Goal: Transaction & Acquisition: Purchase product/service

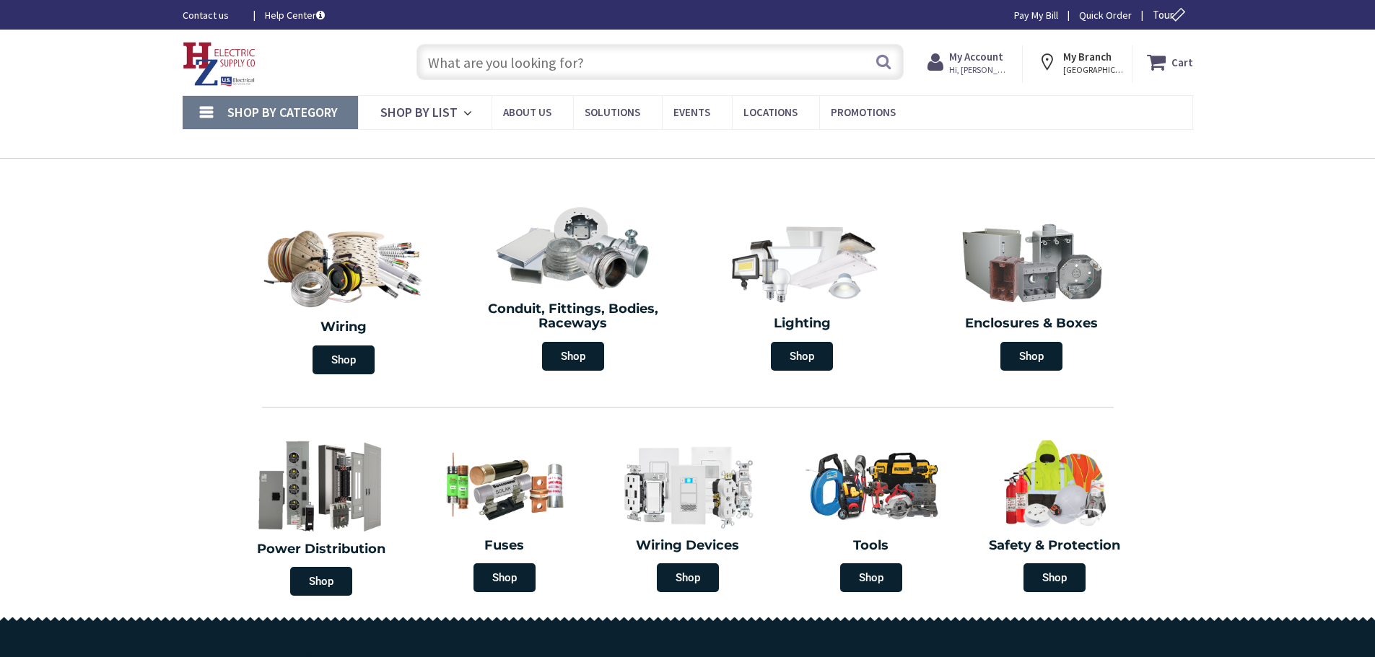
type input "[GEOGRAPHIC_DATA], [STREET_ADDRESS][PERSON_NAME]"
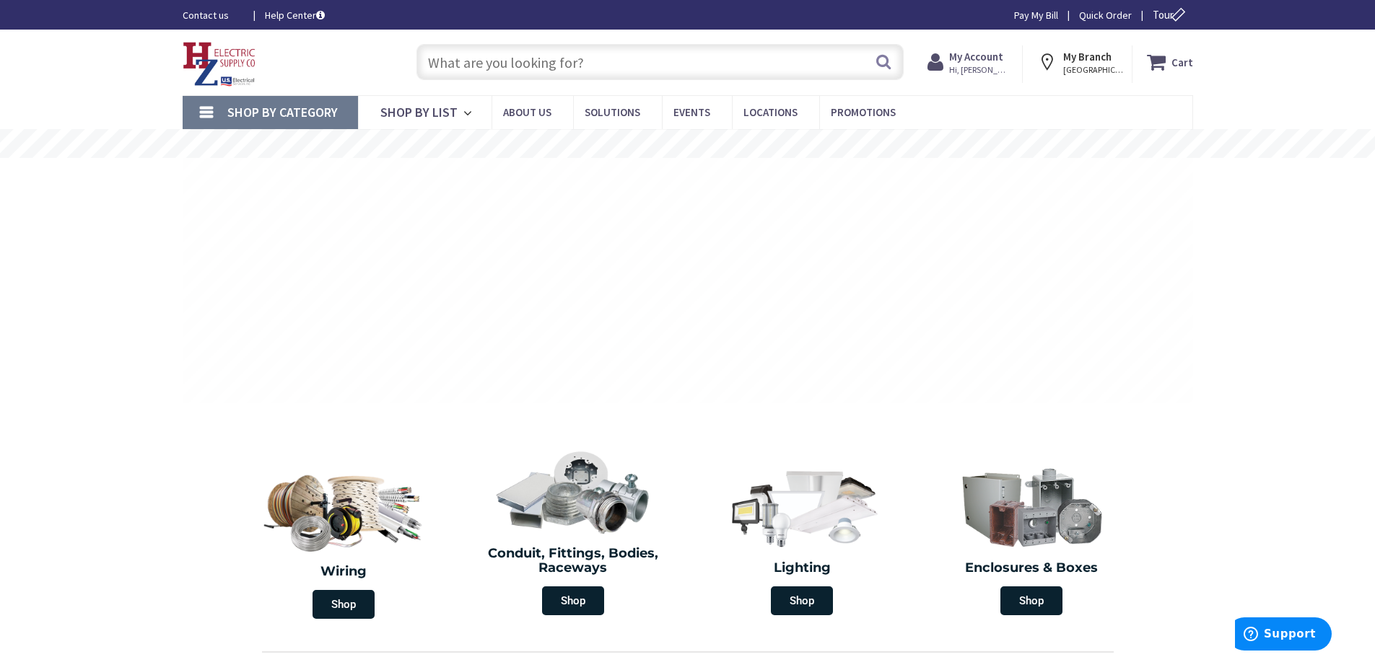
click at [528, 63] on input "text" at bounding box center [659, 62] width 487 height 36
paste input "ELM2L"
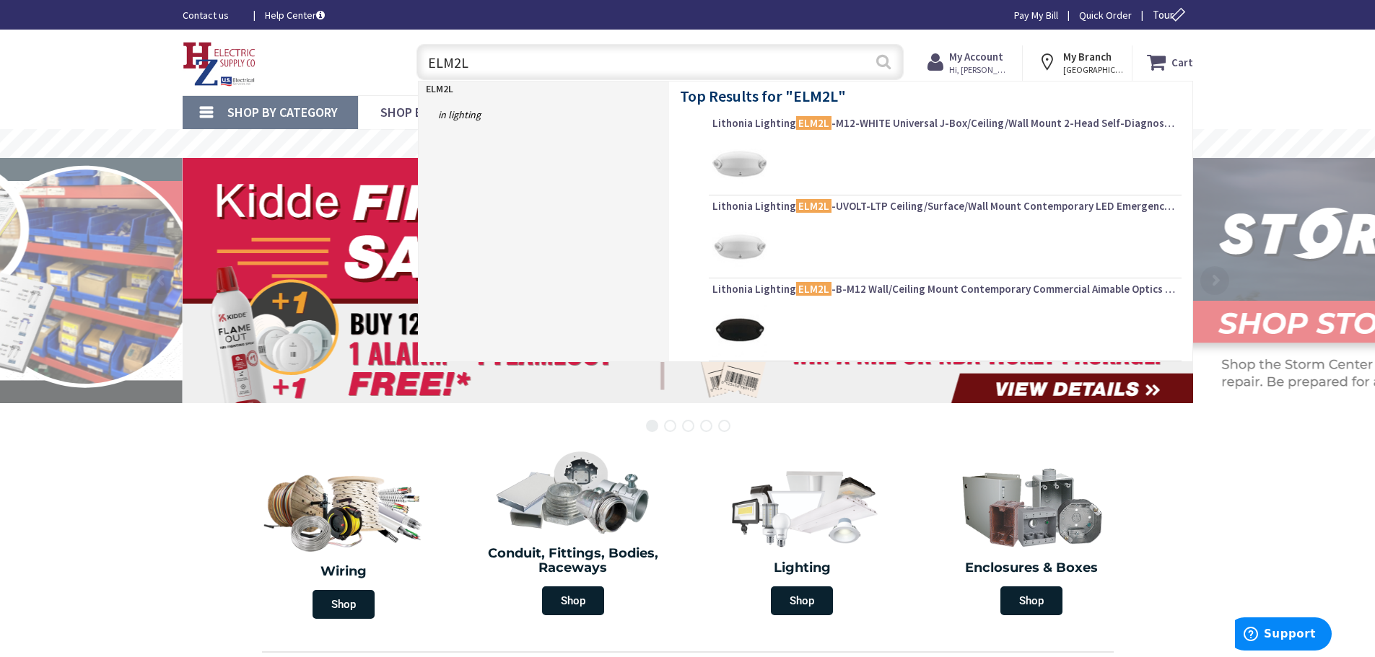
type input "ELM2L"
click at [889, 66] on button "Search" at bounding box center [883, 61] width 19 height 32
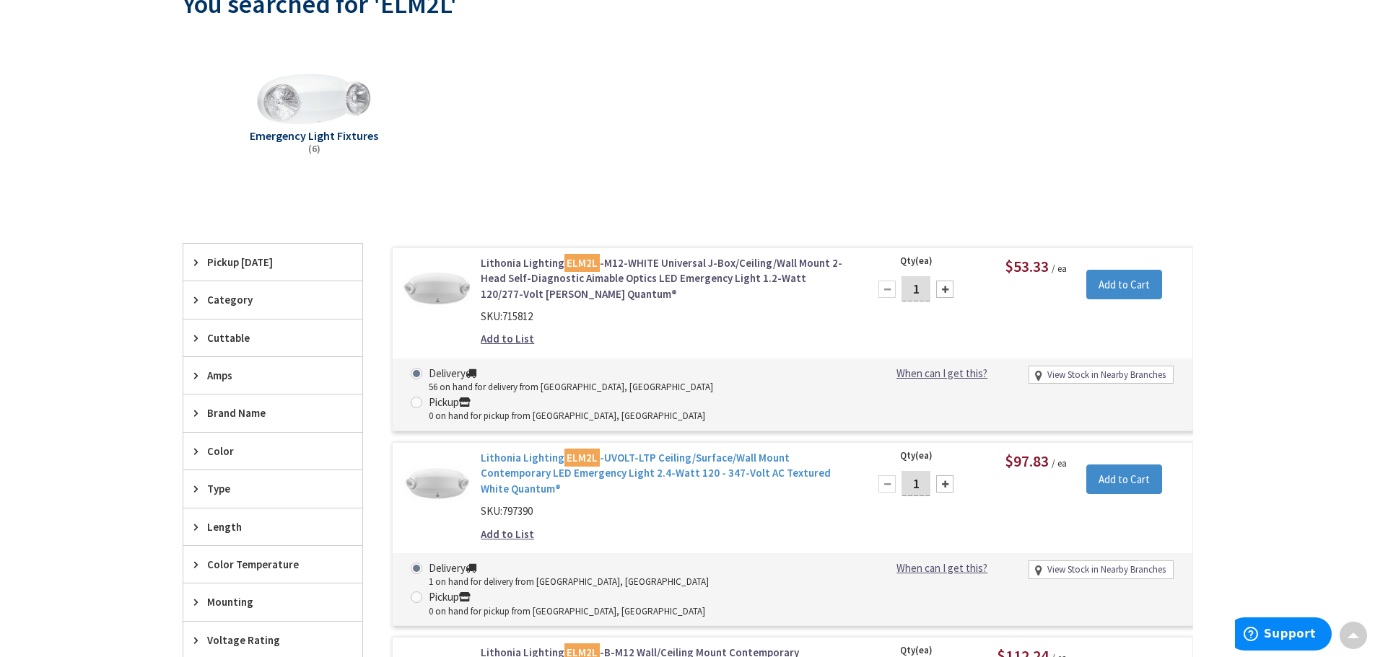
scroll to position [219, 0]
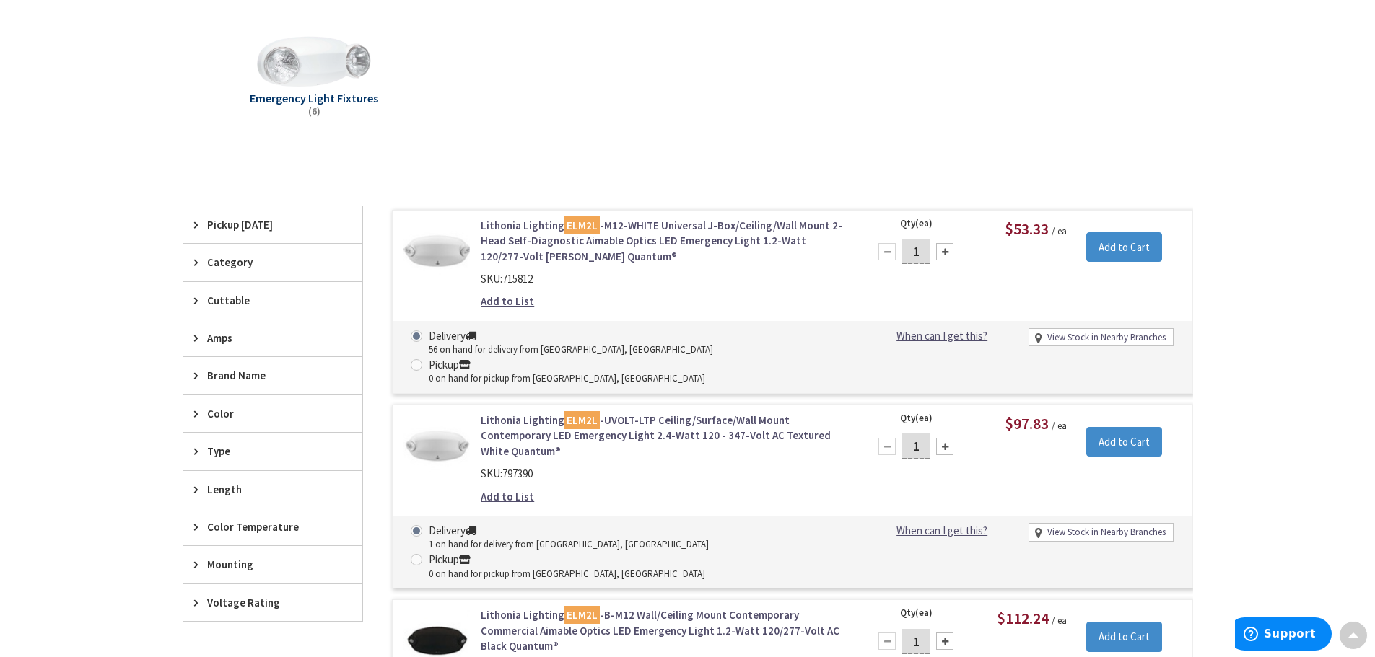
click at [590, 413] on link "Lithonia Lighting ELM2L -UVOLT-LTP Ceiling/Surface/Wall Mount Contemporary LED …" at bounding box center [664, 436] width 367 height 46
